Goal: Entertainment & Leisure: Consume media (video, audio)

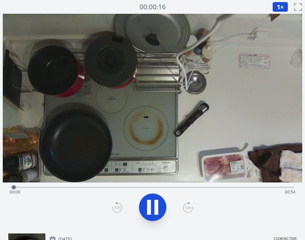
click at [76, 188] on div "Time elapsed: 00:00 Time remaining: 00:54" at bounding box center [153, 191] width 286 height 11
click at [133, 186] on div "Time elapsed: 00:13 Time remaining: 00:41" at bounding box center [153, 191] width 286 height 11
click at [180, 186] on div "Time elapsed: 00:23 Time remaining: 00:30" at bounding box center [152, 186] width 283 height 8
click at [211, 190] on div "Time elapsed: 00:32 Time remaining: 00:21" at bounding box center [153, 191] width 286 height 11
click at [250, 187] on div "Time elapsed: 00:38 Time remaining: 00:15" at bounding box center [153, 191] width 286 height 11
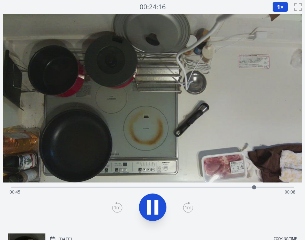
click at [273, 188] on div "Time elapsed: 00:45 Time remaining: 00:08" at bounding box center [153, 191] width 286 height 11
click at [146, 209] on icon at bounding box center [152, 206] width 19 height 19
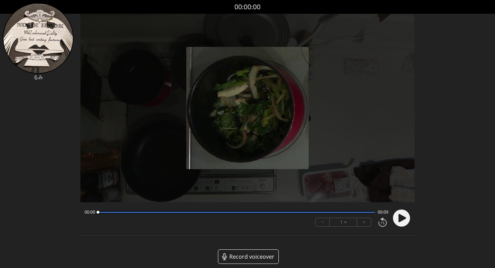
click at [305, 219] on icon at bounding box center [403, 218] width 8 height 8
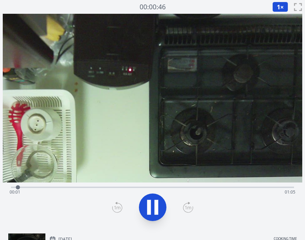
click at [127, 188] on div "Time elapsed: 00:01 Time remaining: 01:05" at bounding box center [153, 191] width 286 height 11
click at [184, 186] on div "Time elapsed: 00:28 Time remaining: 00:38" at bounding box center [152, 186] width 283 height 8
click at [237, 182] on video at bounding box center [153, 98] width 300 height 168
click at [242, 187] on div "Time elapsed: 00:43 Time remaining: 00:23" at bounding box center [153, 191] width 286 height 11
click at [155, 205] on icon at bounding box center [156, 207] width 4 height 15
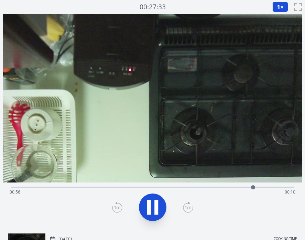
click at [155, 204] on icon at bounding box center [156, 207] width 4 height 15
drag, startPoint x: 253, startPoint y: 187, endPoint x: 205, endPoint y: 188, distance: 47.8
click at [205, 188] on div at bounding box center [205, 187] width 4 height 4
drag, startPoint x: 213, startPoint y: 188, endPoint x: 190, endPoint y: 187, distance: 22.7
click at [185, 187] on div at bounding box center [183, 187] width 4 height 4
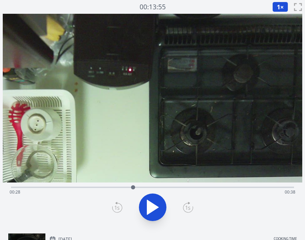
drag, startPoint x: 190, startPoint y: 187, endPoint x: 133, endPoint y: 188, distance: 57.1
click at [133, 189] on div at bounding box center [133, 187] width 4 height 4
drag, startPoint x: 151, startPoint y: 186, endPoint x: 216, endPoint y: 186, distance: 64.6
click at [216, 186] on div at bounding box center [216, 187] width 4 height 4
drag, startPoint x: 216, startPoint y: 186, endPoint x: 197, endPoint y: 196, distance: 21.5
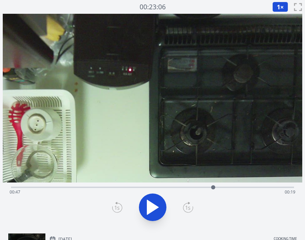
click at [197, 188] on div "Time elapsed: 00:47 Time remaining: 00:19" at bounding box center [152, 186] width 283 height 1
click at [152, 205] on icon at bounding box center [152, 206] width 19 height 19
click at [136, 187] on div "Time elapsed: 00:44 Time remaining: 00:22" at bounding box center [153, 191] width 286 height 11
click at [152, 187] on div "Time elapsed: 00:29 Time remaining: 00:37" at bounding box center [153, 191] width 286 height 11
click at [161, 188] on div "Time elapsed: 00:32 Time remaining: 00:34" at bounding box center [153, 191] width 286 height 11
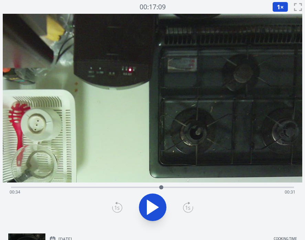
click at [171, 189] on div "Time elapsed: 00:34 Time remaining: 00:31" at bounding box center [153, 191] width 286 height 11
click at [180, 191] on div "Time elapsed: 00:37 Time remaining: 00:29" at bounding box center [153, 191] width 286 height 11
click at [190, 190] on div "Time elapsed: 00:39 Time remaining: 00:27" at bounding box center [153, 191] width 286 height 11
drag, startPoint x: 190, startPoint y: 186, endPoint x: 245, endPoint y: 186, distance: 55.0
click at [245, 186] on div at bounding box center [246, 187] width 4 height 4
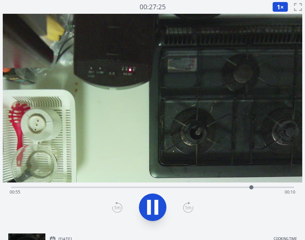
click at [179, 184] on div "Time elapsed: 00:55 Time remaining: 00:10" at bounding box center [152, 186] width 283 height 8
click at [192, 187] on div "Time elapsed: 00:40 Time remaining: 00:26" at bounding box center [153, 191] width 286 height 11
click at [200, 188] on div "Time elapsed: 00:42 Time remaining: 00:24" at bounding box center [153, 191] width 286 height 11
click at [210, 187] on div at bounding box center [205, 187] width 10 height 10
click at [152, 200] on icon at bounding box center [152, 206] width 19 height 19
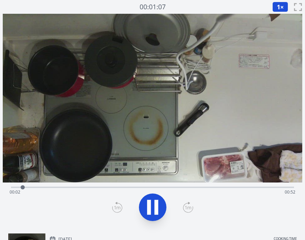
click at [118, 186] on div "Time elapsed: 00:02 Time remaining: 00:52" at bounding box center [153, 191] width 286 height 11
click at [172, 187] on div "Time elapsed: 00:21 Time remaining: 00:33" at bounding box center [153, 191] width 286 height 11
click at [193, 187] on div "Time elapsed: 00:31 Time remaining: 00:22" at bounding box center [153, 191] width 286 height 11
click at [205, 187] on div "Time elapsed: 00:34 Time remaining: 00:19" at bounding box center [153, 191] width 286 height 11
click at [268, 187] on div "Time elapsed: 00:44 Time remaining: 00:10" at bounding box center [153, 191] width 286 height 11
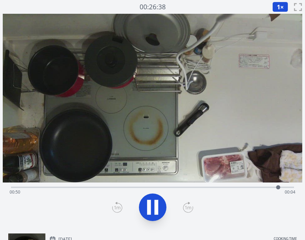
click at [155, 199] on icon at bounding box center [152, 206] width 19 height 19
